Goal: Check status: Check status

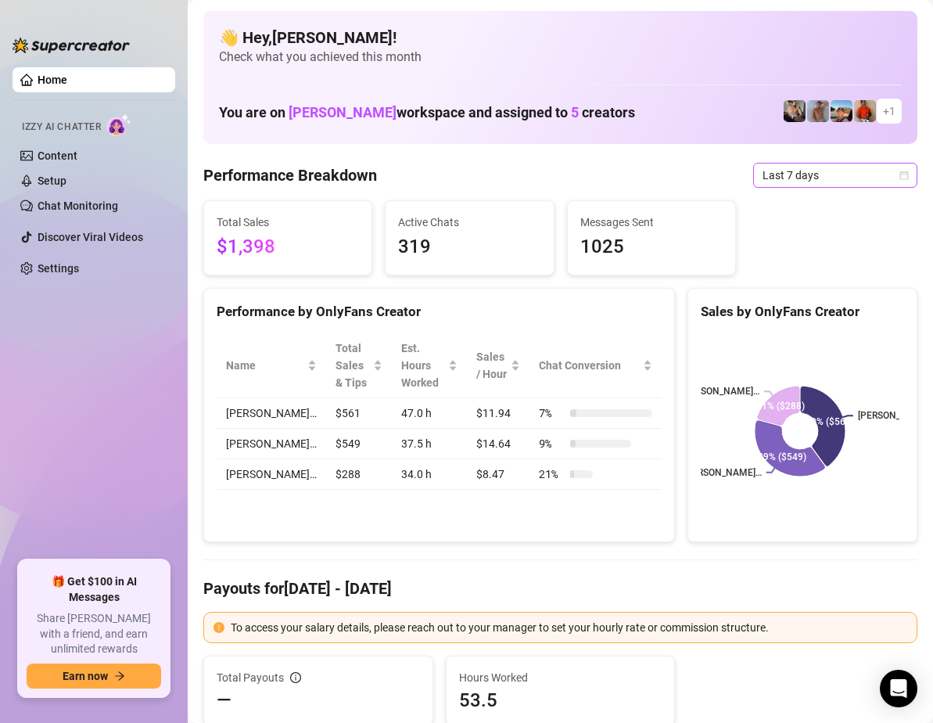
click at [900, 171] on icon "calendar" at bounding box center [904, 175] width 9 height 9
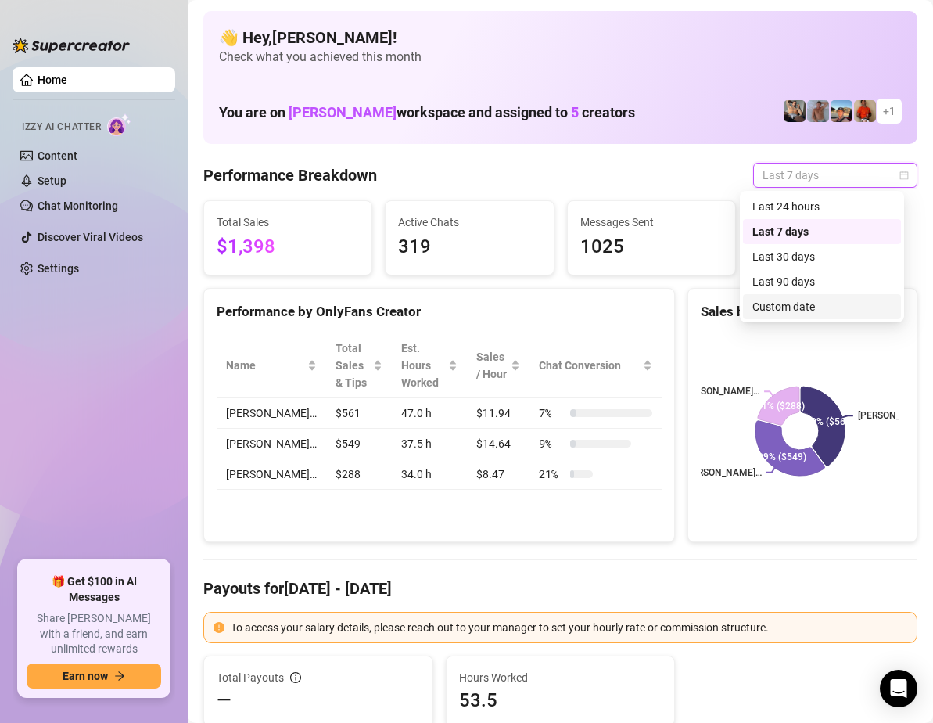
click at [804, 307] on div "Custom date" at bounding box center [821, 306] width 139 height 17
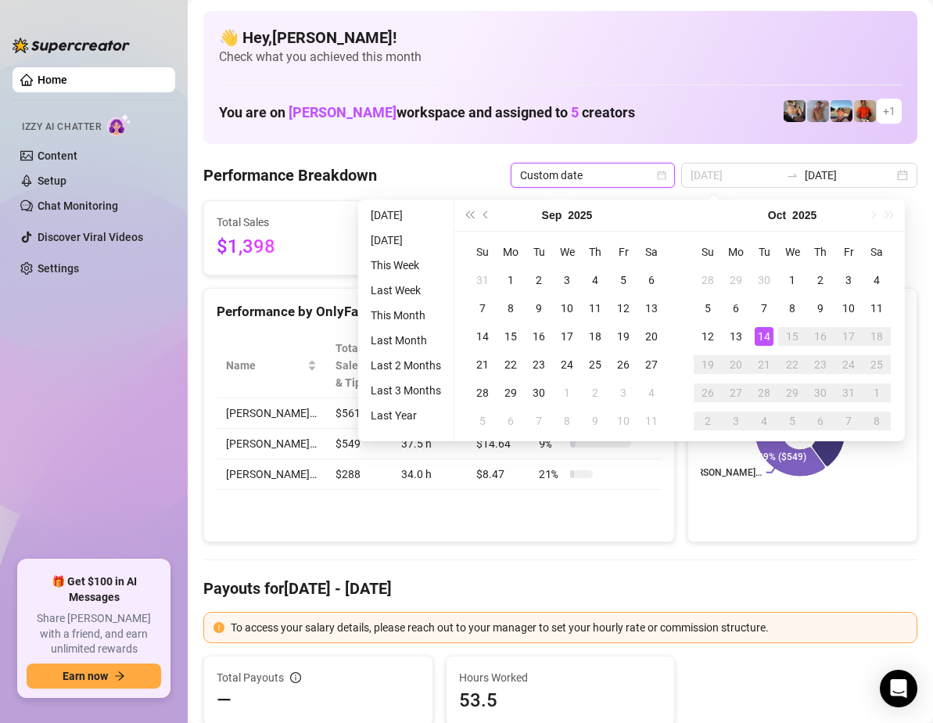
type input "[DATE]"
click at [765, 332] on div "14" at bounding box center [764, 336] width 19 height 19
click at [763, 331] on div "14" at bounding box center [764, 336] width 19 height 19
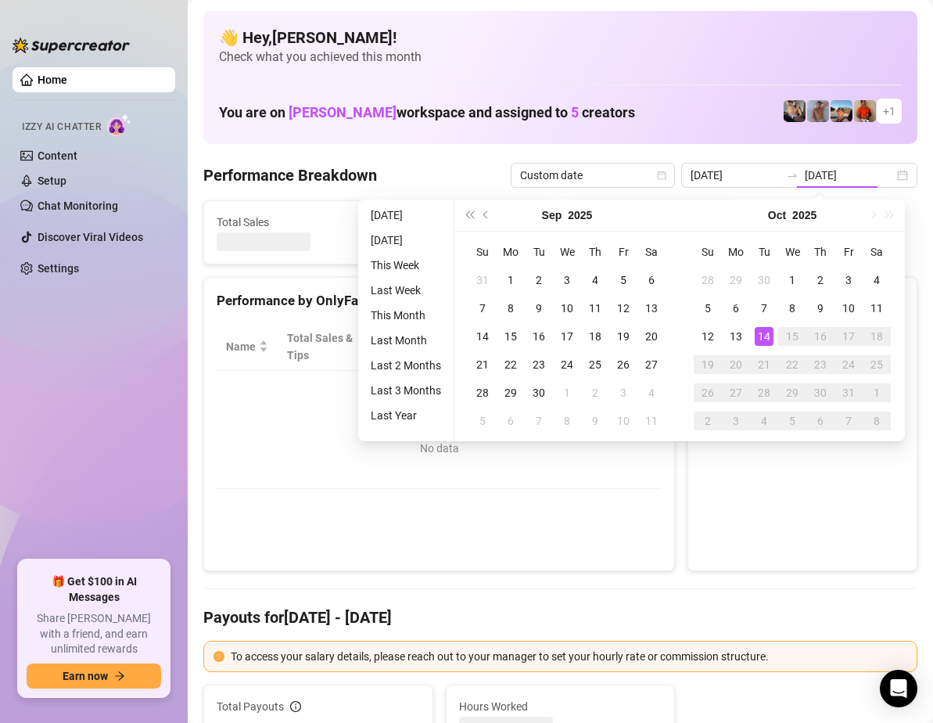
type input "[DATE]"
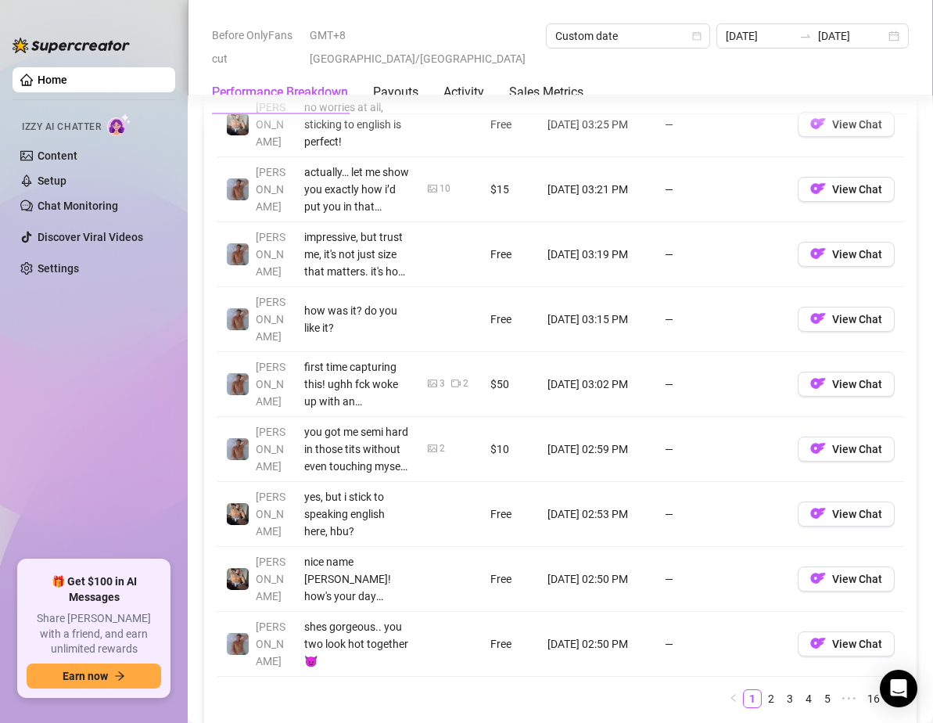
scroll to position [2034, 0]
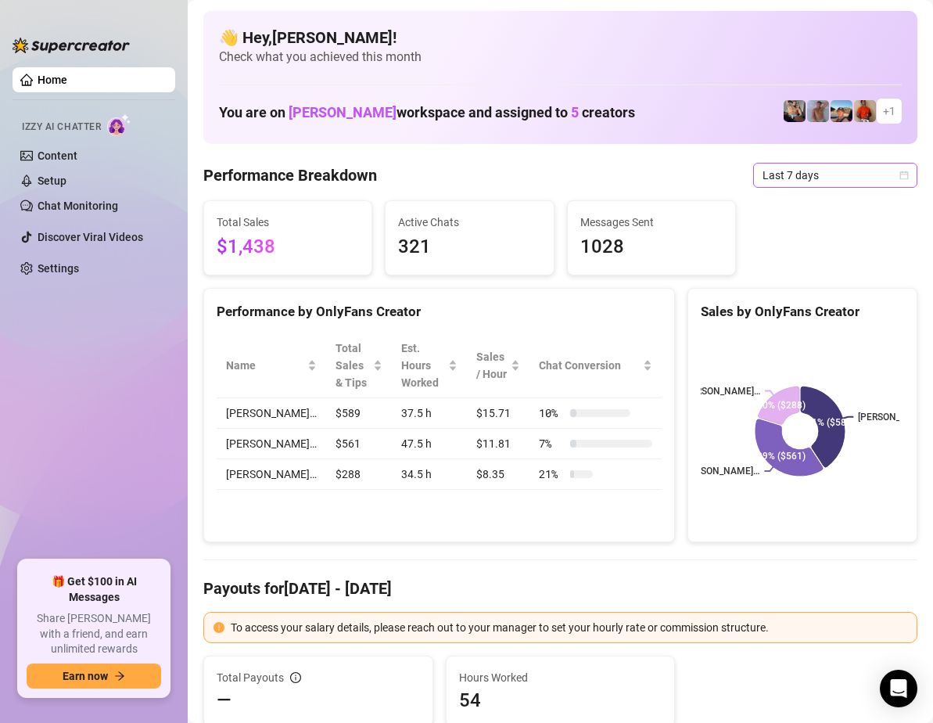
click at [885, 177] on span "Last 7 days" at bounding box center [835, 174] width 145 height 23
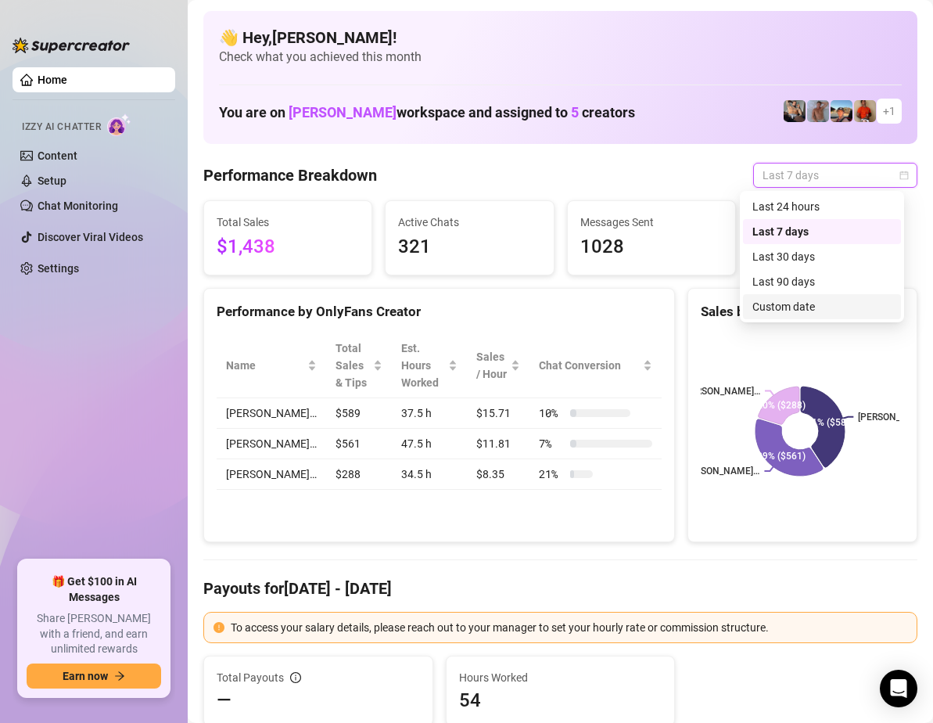
click at [812, 307] on div "Custom date" at bounding box center [821, 306] width 139 height 17
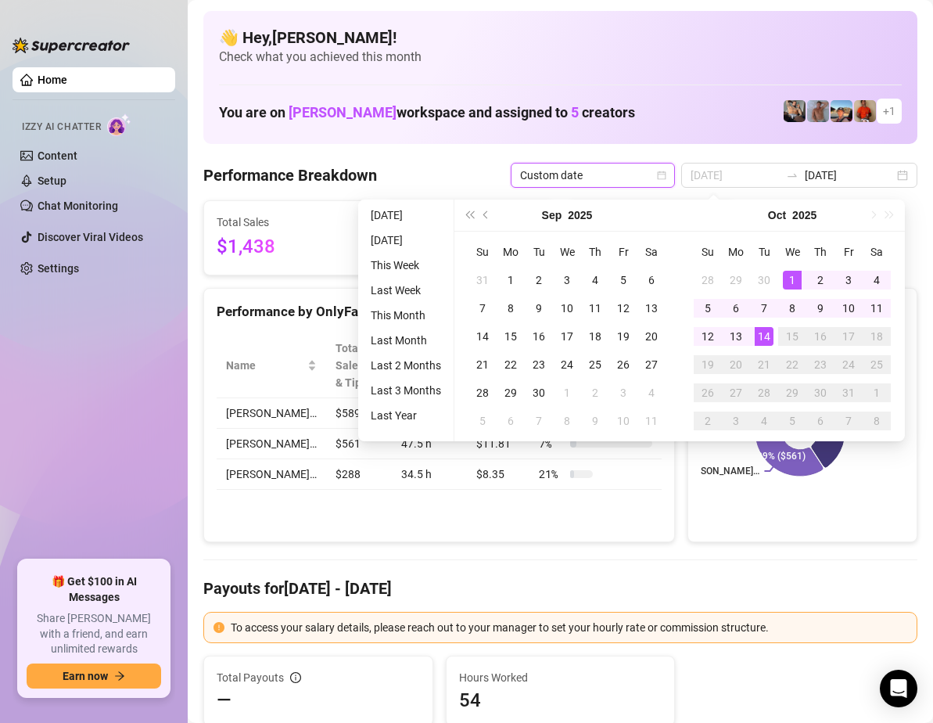
type input "[DATE]"
click at [788, 272] on div "1" at bounding box center [792, 280] width 19 height 19
type input "[DATE]"
click at [764, 329] on div "14" at bounding box center [764, 336] width 19 height 19
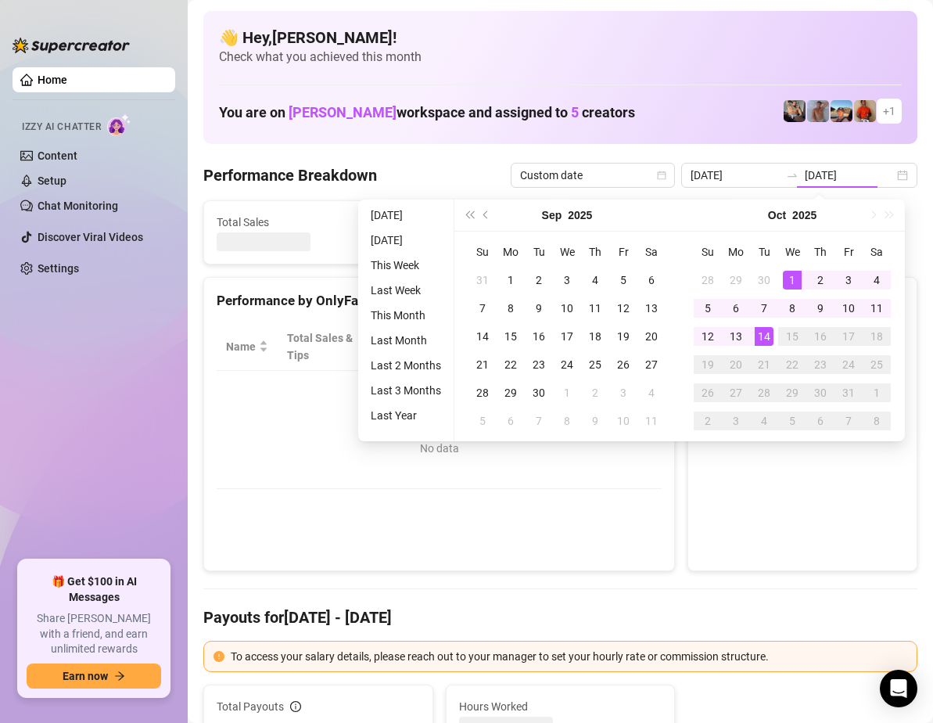
type input "[DATE]"
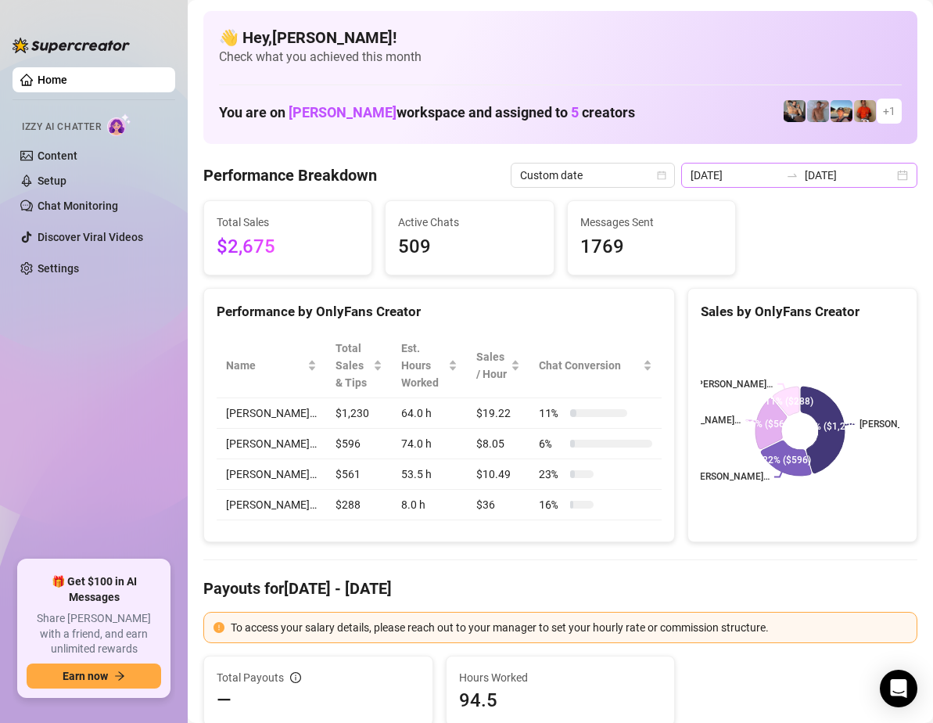
click at [891, 176] on div "[DATE] [DATE]" at bounding box center [799, 175] width 236 height 25
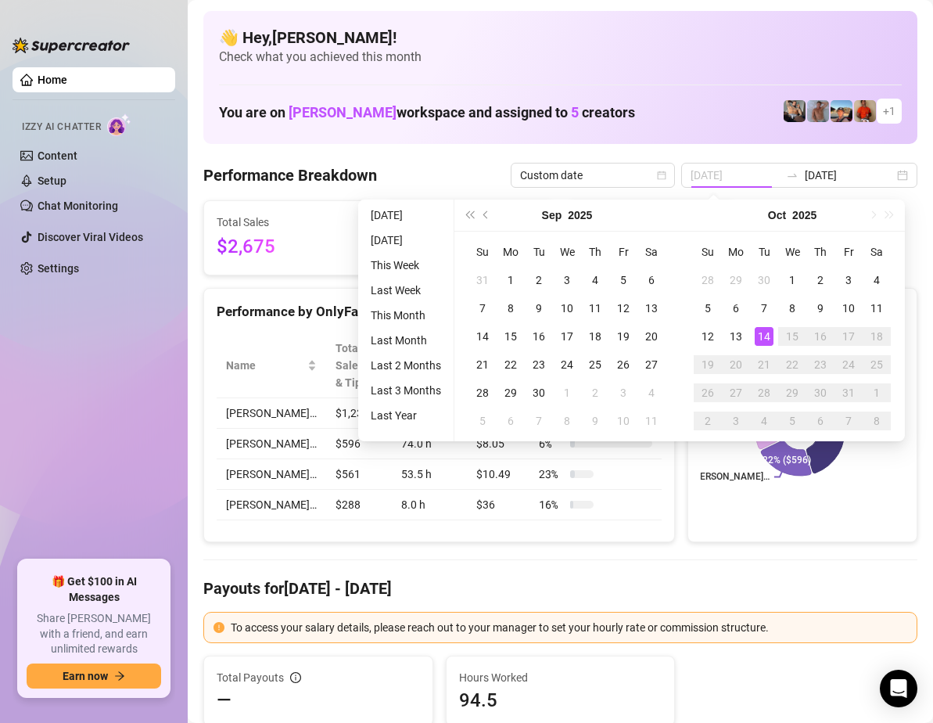
click at [762, 336] on div "14" at bounding box center [764, 336] width 19 height 19
click at [763, 336] on div "14" at bounding box center [764, 336] width 19 height 19
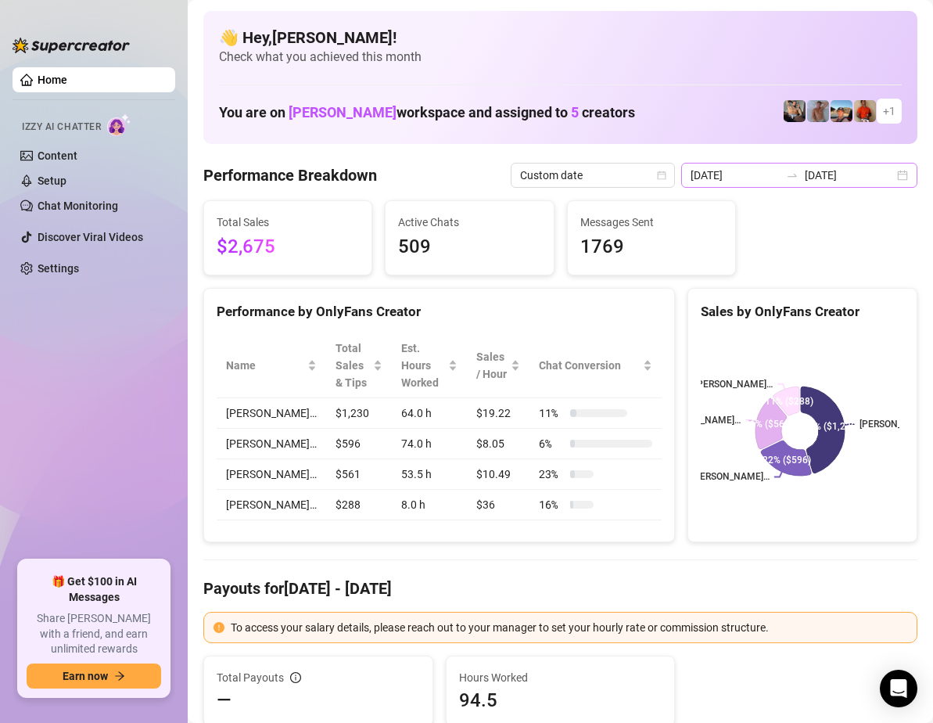
click at [890, 178] on div "[DATE] [DATE]" at bounding box center [799, 175] width 236 height 25
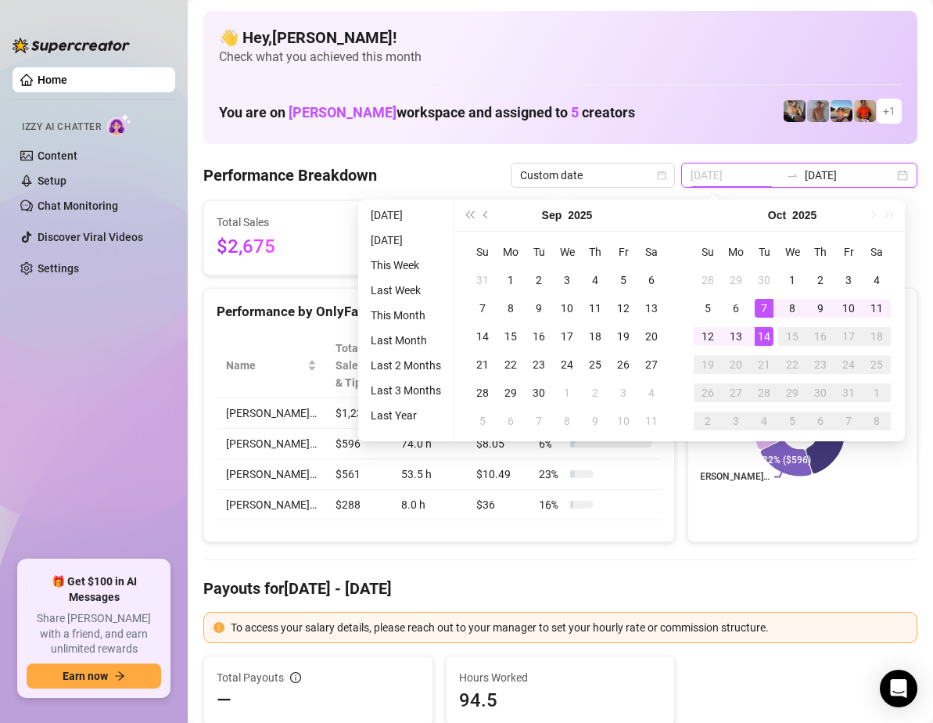
type input "[DATE]"
click at [759, 332] on div "14" at bounding box center [764, 336] width 19 height 19
click at [764, 333] on div "14" at bounding box center [764, 336] width 19 height 19
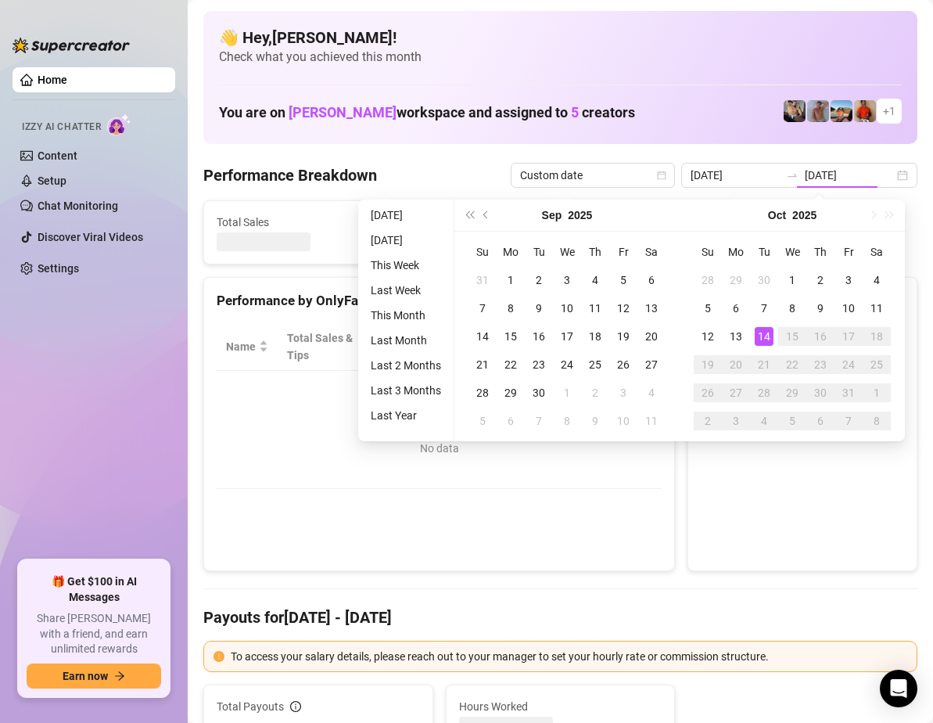
type input "[DATE]"
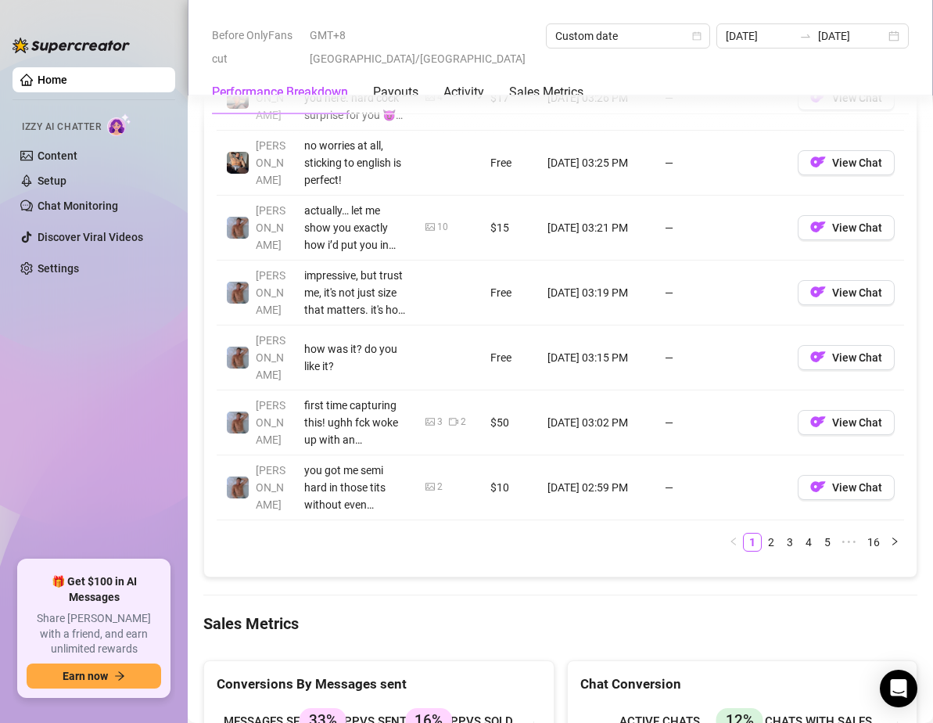
scroll to position [2112, 0]
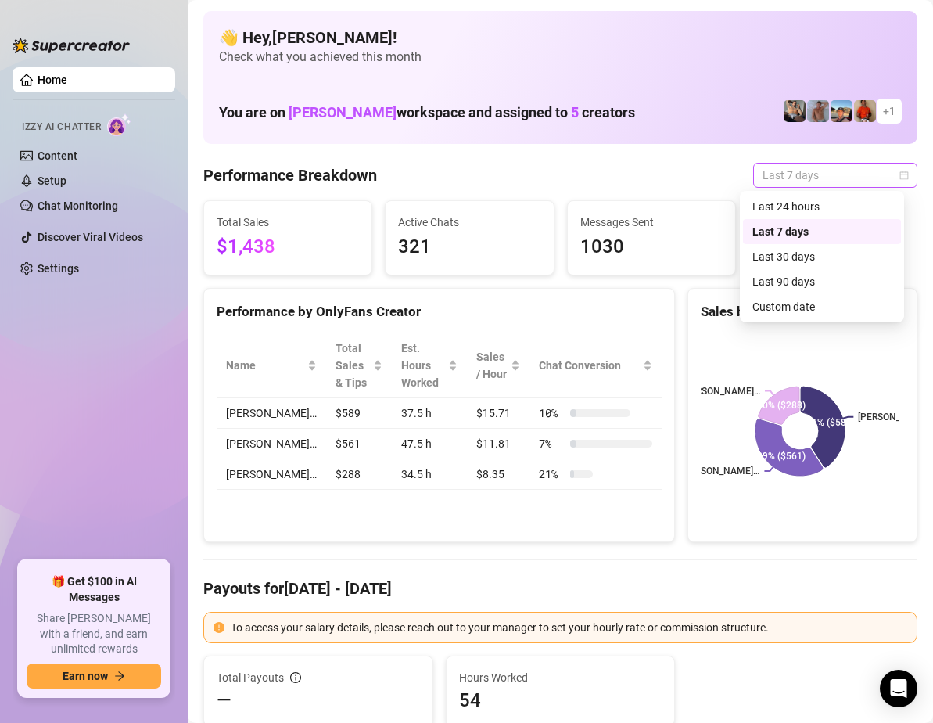
click at [896, 170] on div "Last 7 days" at bounding box center [835, 175] width 164 height 25
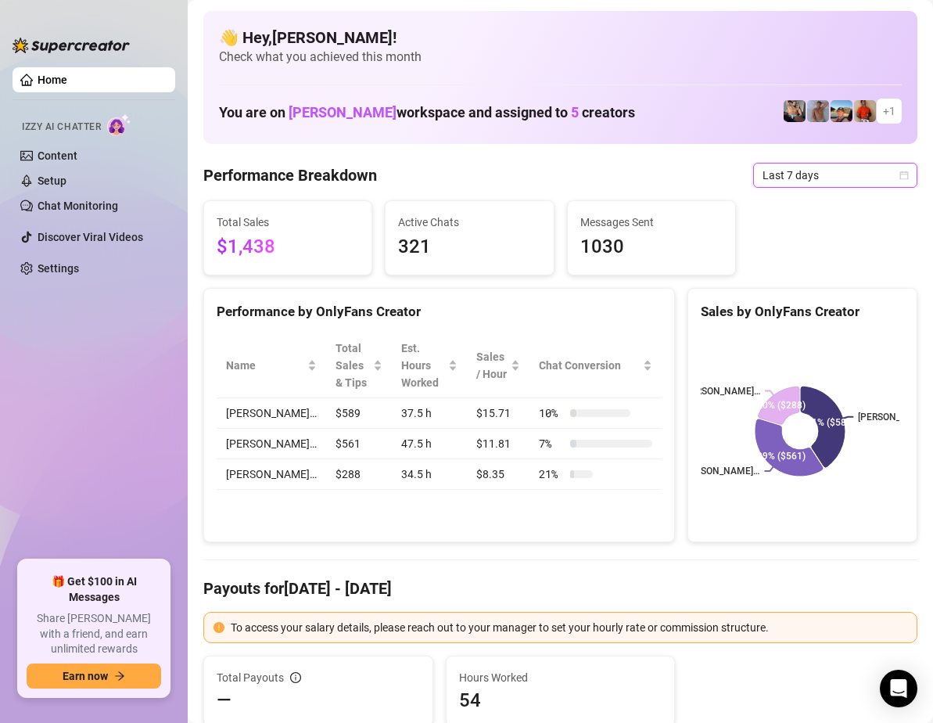
click at [896, 170] on div "Last 7 days" at bounding box center [835, 175] width 164 height 25
click at [900, 171] on icon "calendar" at bounding box center [904, 175] width 9 height 9
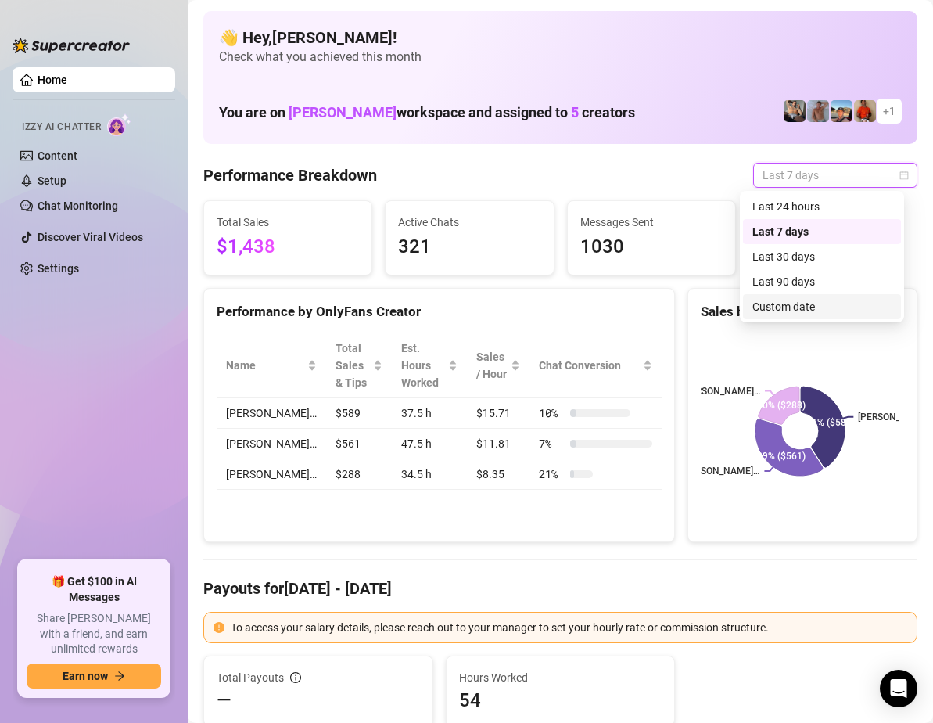
click at [820, 304] on div "Custom date" at bounding box center [821, 306] width 139 height 17
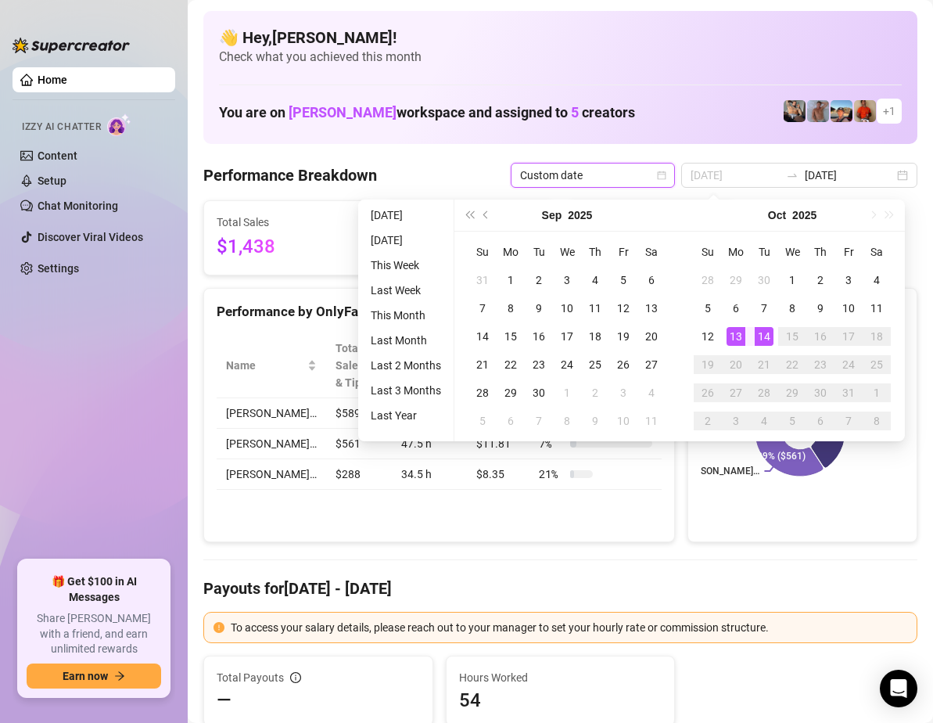
type input "[DATE]"
click at [760, 329] on div "14" at bounding box center [764, 336] width 19 height 19
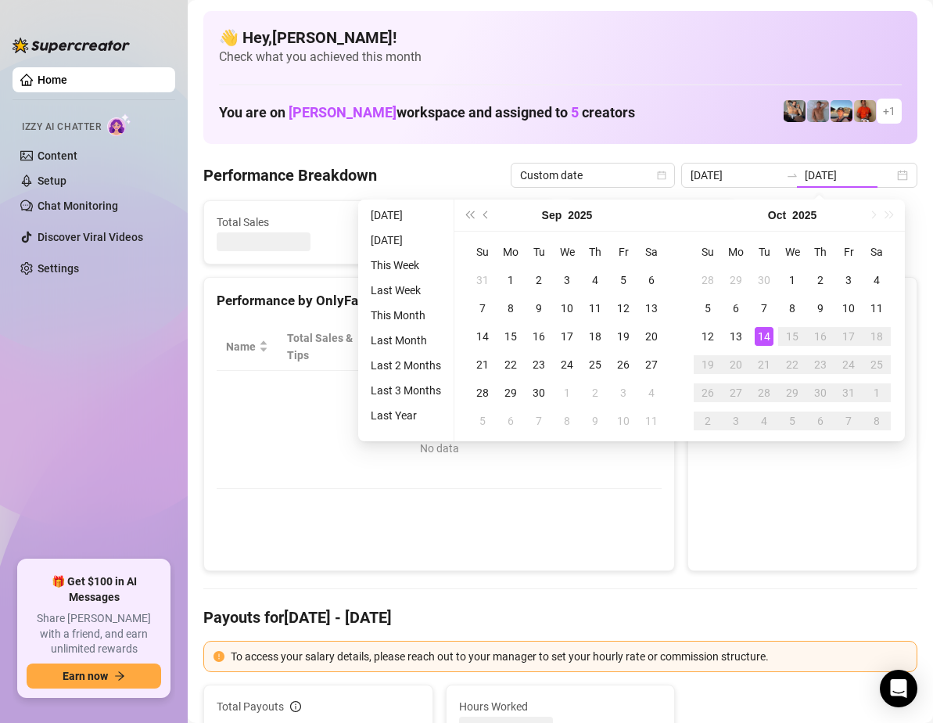
type input "[DATE]"
